Goal: Check status: Check status

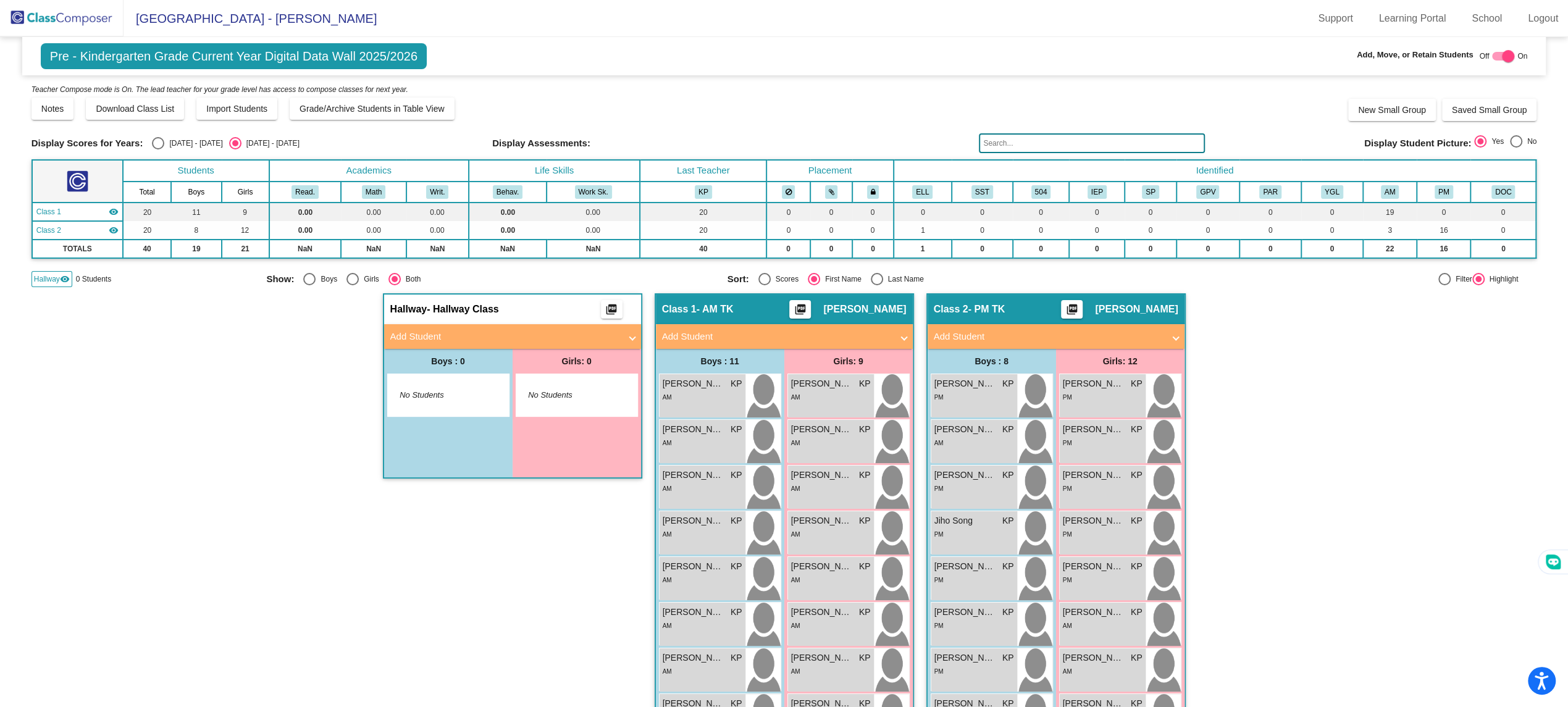
scroll to position [11, 0]
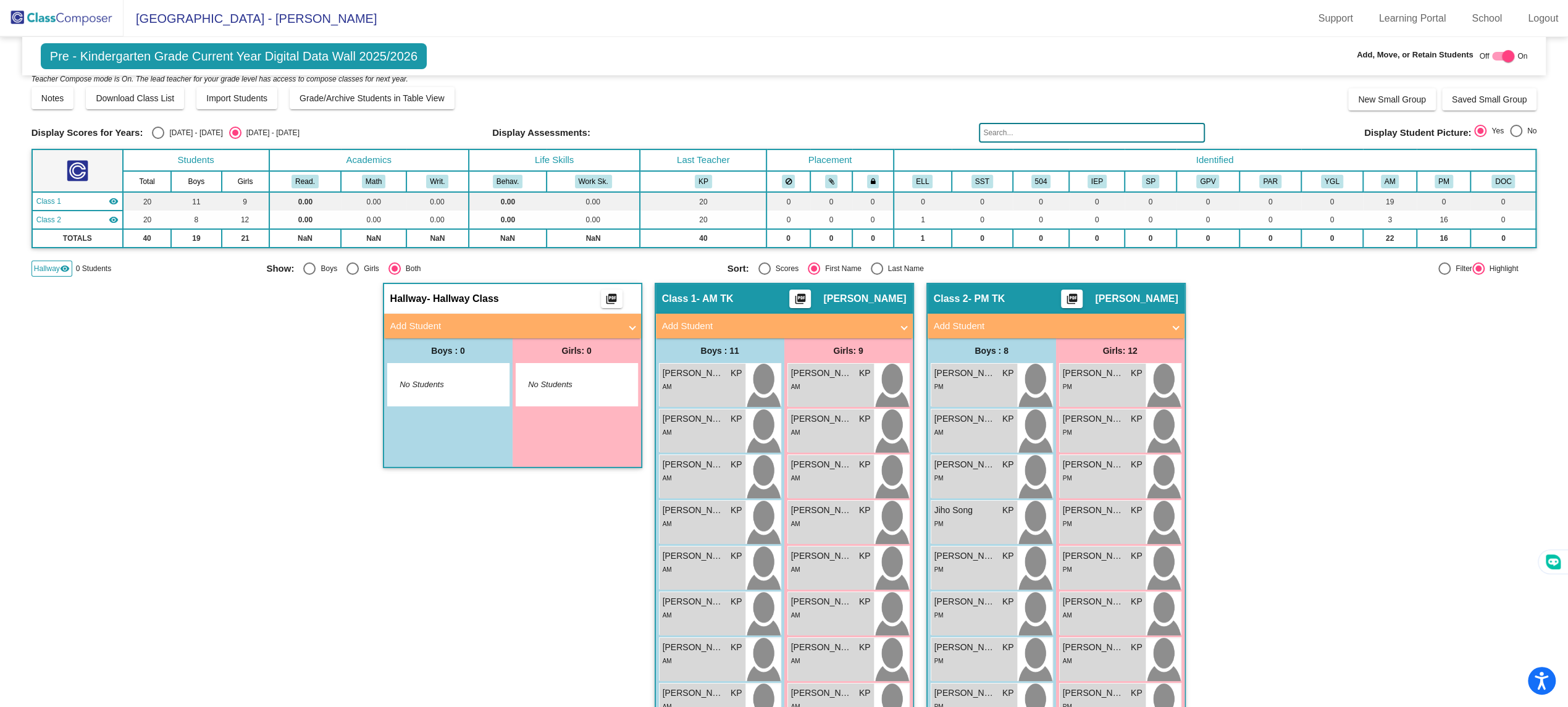
click at [65, 24] on img at bounding box center [61, 18] width 123 height 36
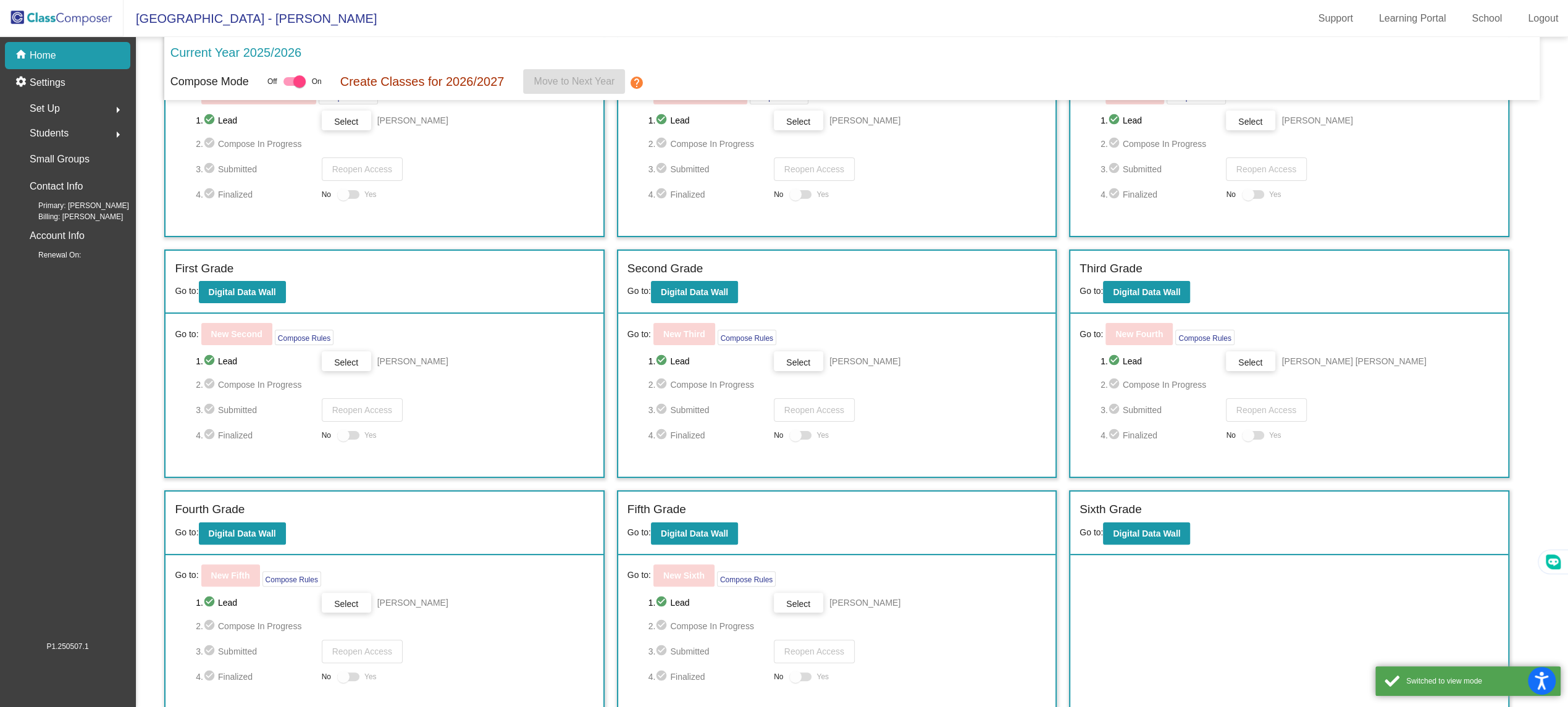
scroll to position [108, 0]
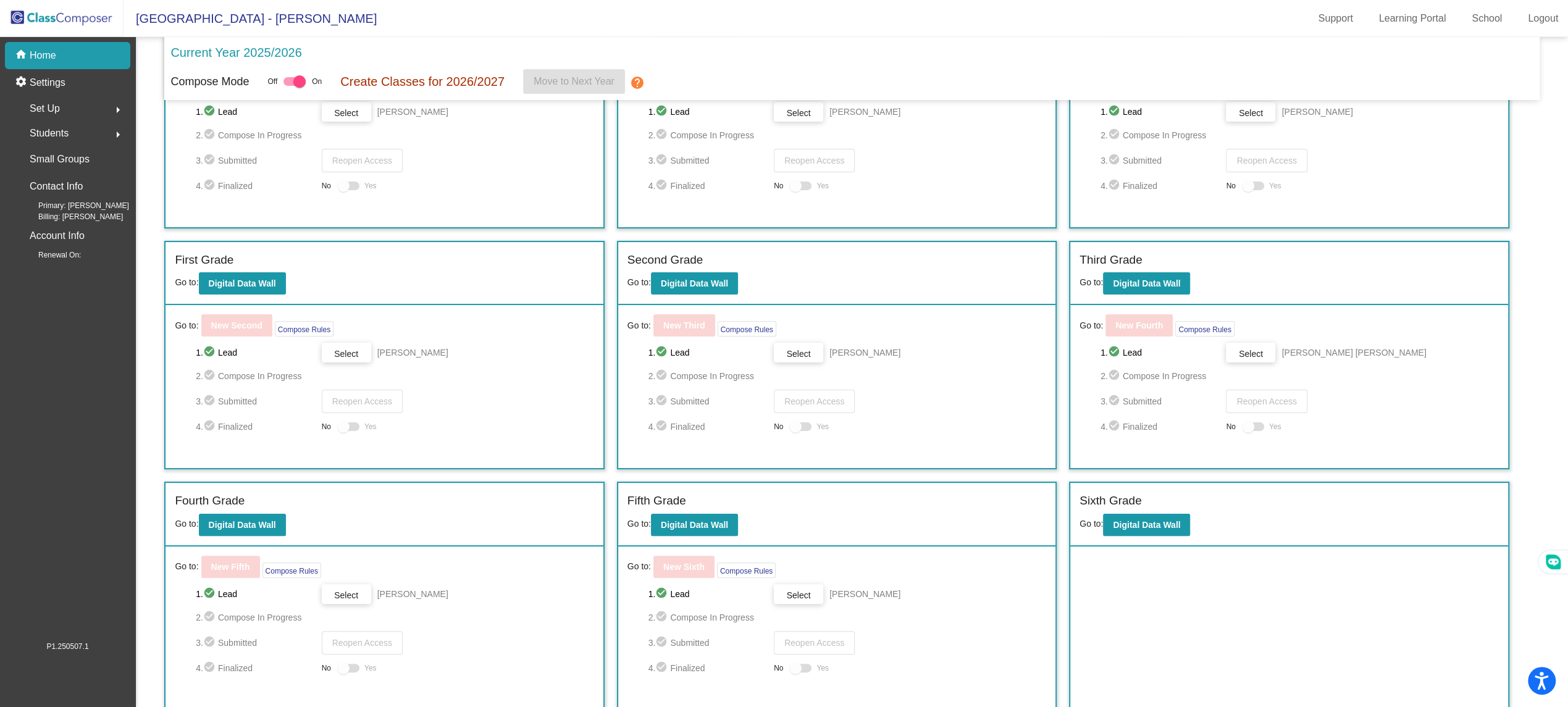
click at [1155, 511] on div "Sixth Grade" at bounding box center [1288, 503] width 418 height 22
click at [1155, 520] on b "Digital Data Wall" at bounding box center [1146, 525] width 67 height 10
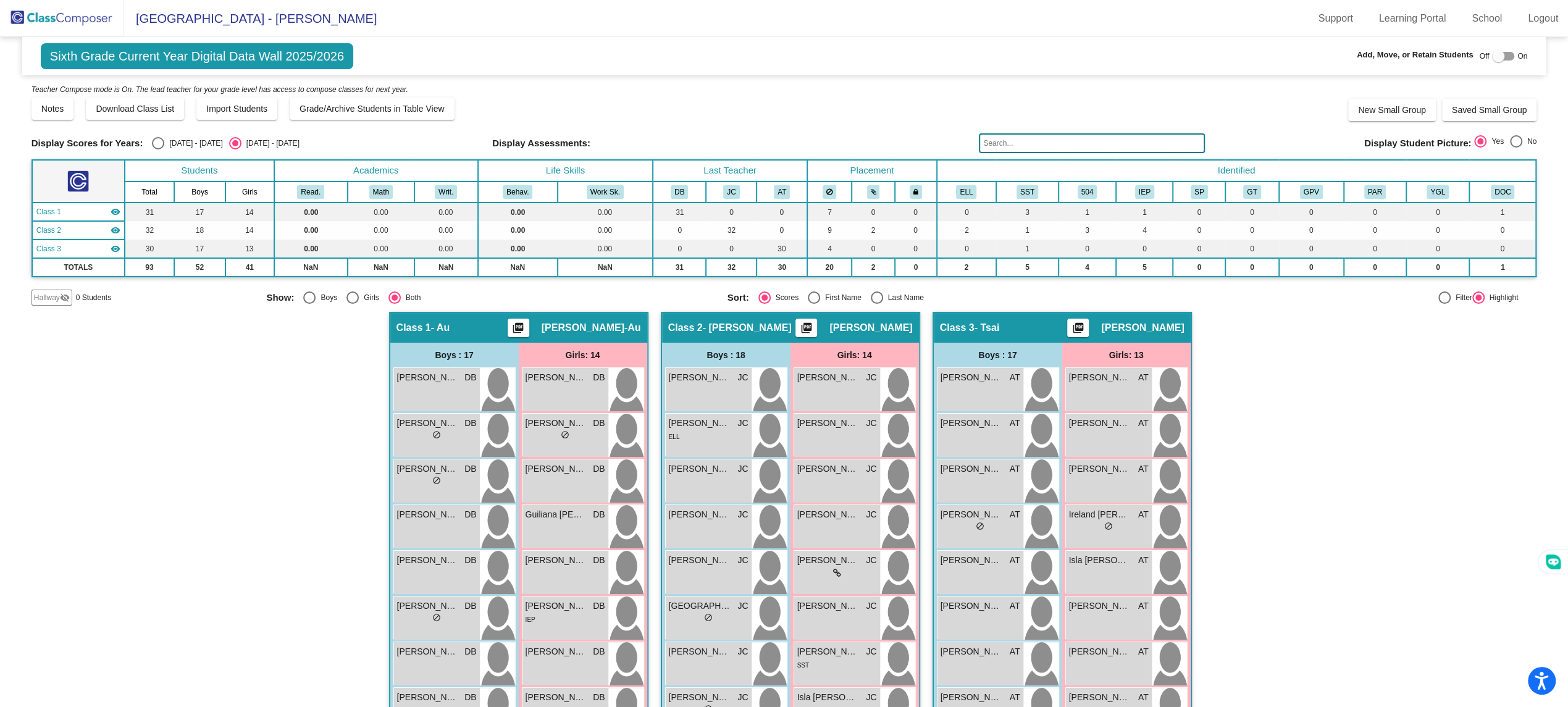
click at [154, 149] on div "Display Scores for Years: [DATE] - [DATE] [DATE] - [DATE] Display Assessments: …" at bounding box center [784, 144] width 1505 height 20
click at [155, 146] on div "Select an option" at bounding box center [157, 143] width 13 height 13
click at [157, 150] on input "[DATE] - [DATE]" at bounding box center [157, 150] width 1 height 1
radio input "true"
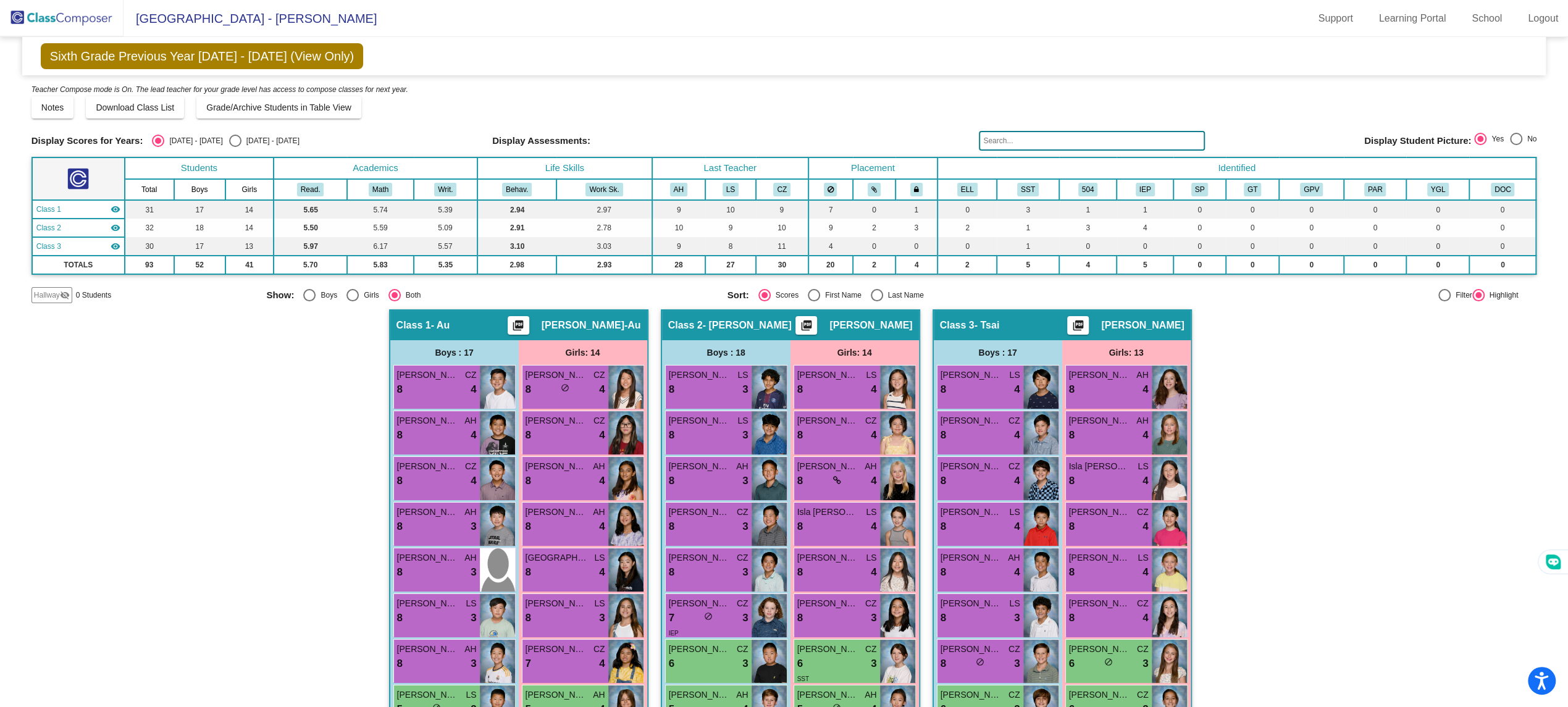
click at [236, 147] on label "[DATE] - [DATE]" at bounding box center [265, 141] width 71 height 13
click at [235, 147] on input "[DATE] - [DATE]" at bounding box center [234, 147] width 1 height 1
radio input "true"
